Goal: Task Accomplishment & Management: Use online tool/utility

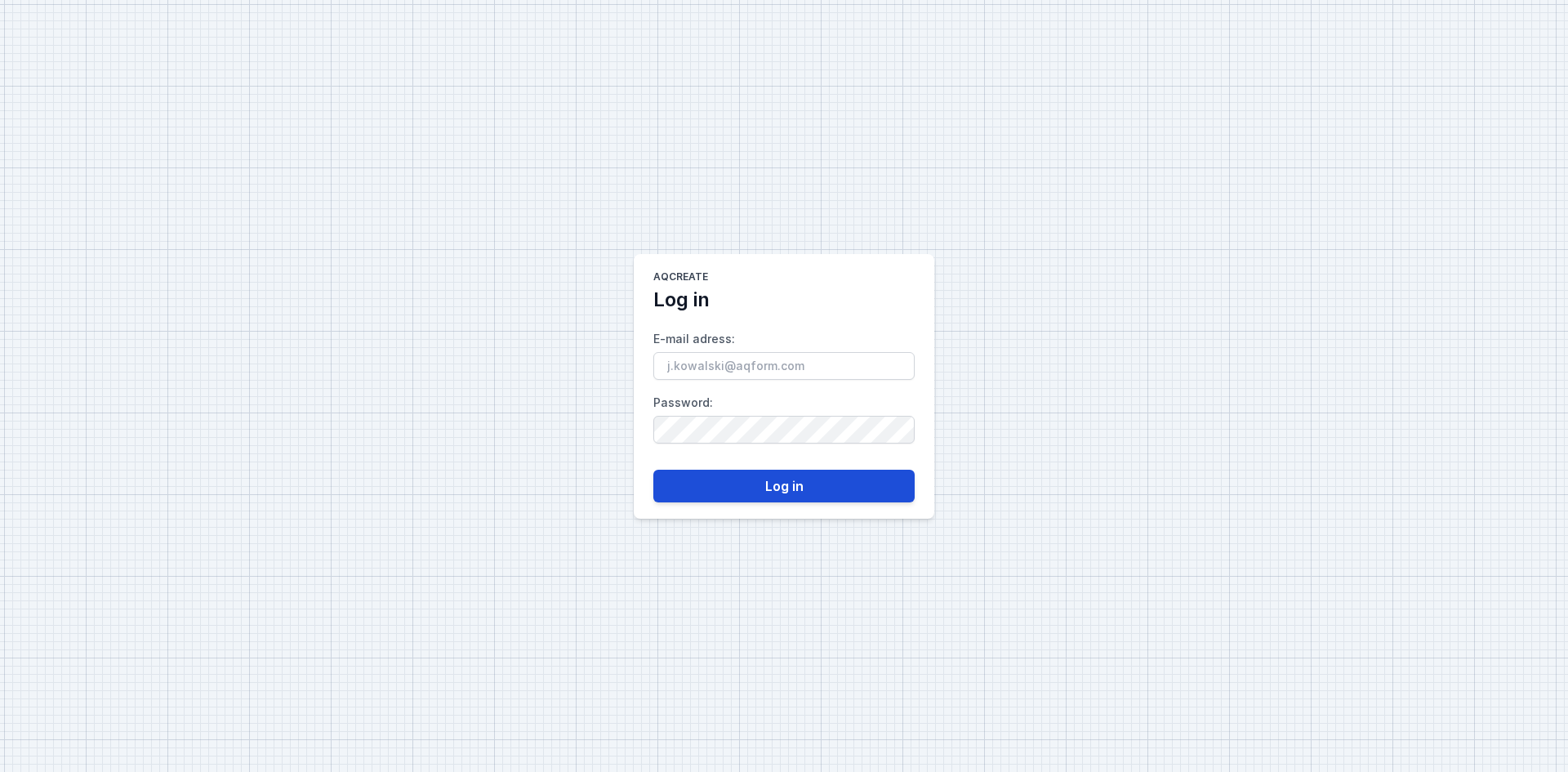
type input "[EMAIL_ADDRESS][DOMAIN_NAME]"
click at [763, 487] on button "Log in" at bounding box center [784, 485] width 261 height 32
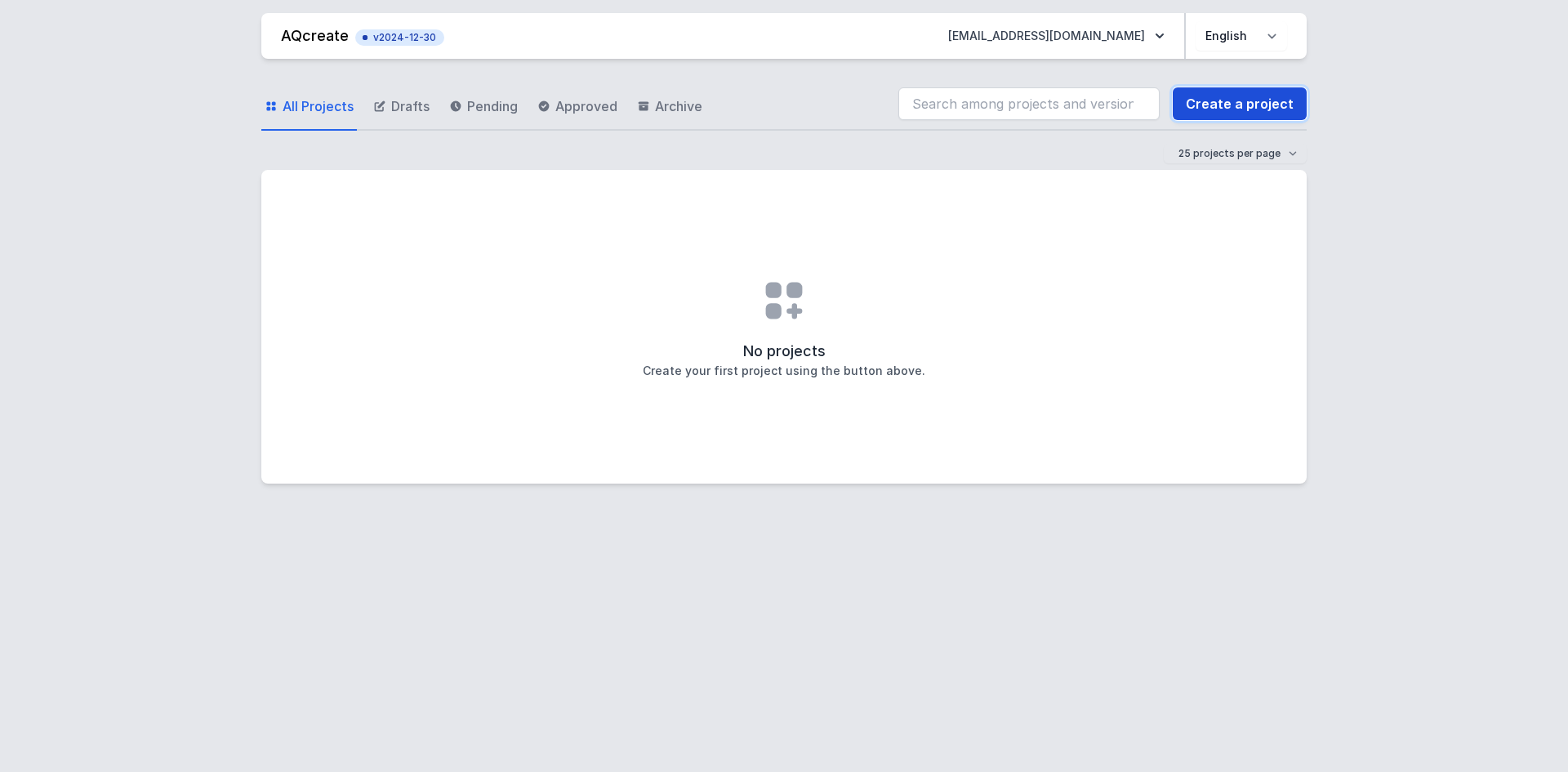
click at [1232, 92] on link "Create a project" at bounding box center [1240, 104] width 134 height 32
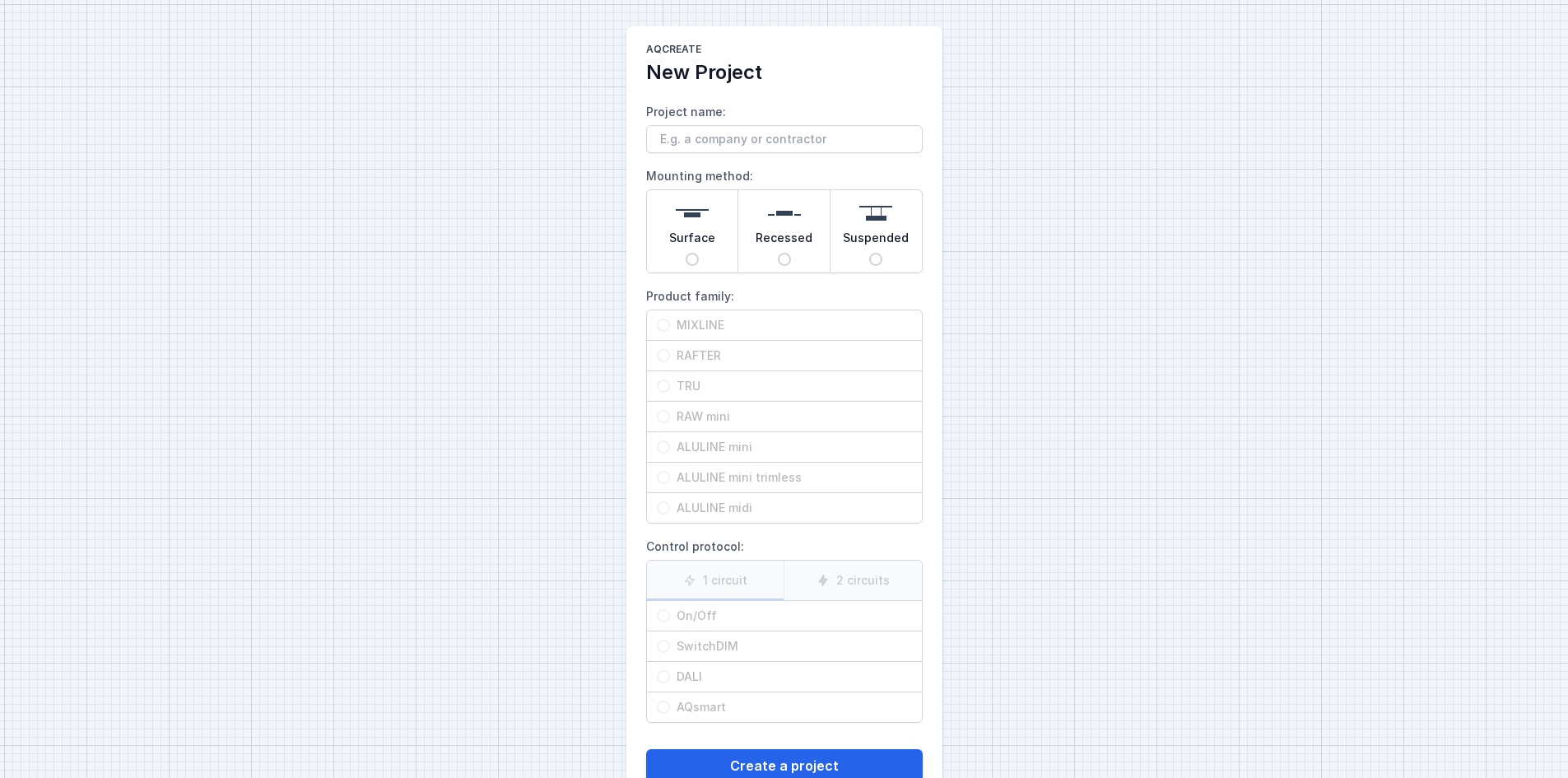
click at [695, 232] on span "Surface" at bounding box center [692, 241] width 46 height 23
click at [695, 252] on input "Surface" at bounding box center [693, 259] width 13 height 13
radio input "true"
